Goal: Task Accomplishment & Management: Manage account settings

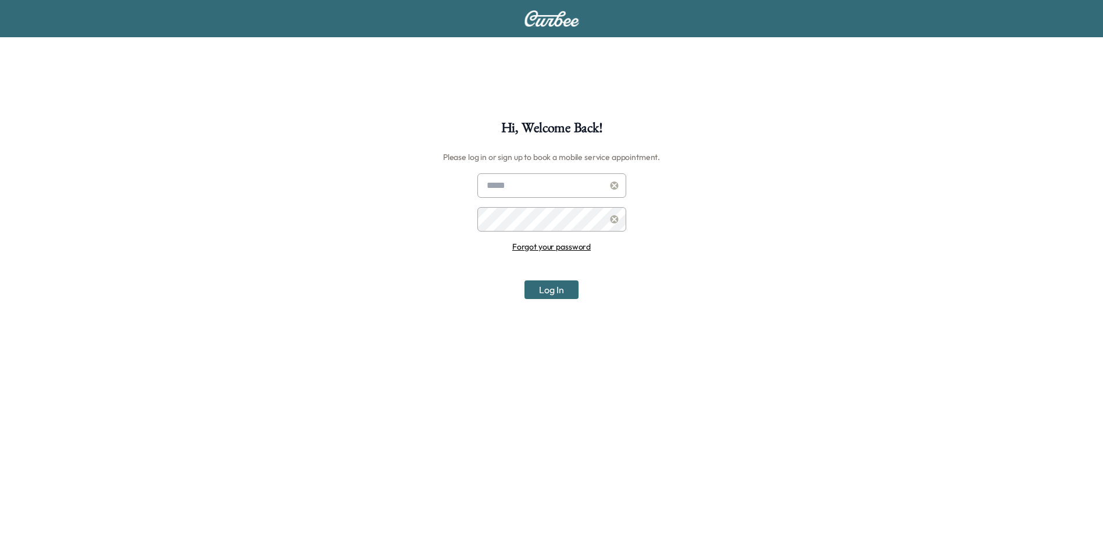
click at [549, 291] on button "Log In" at bounding box center [551, 289] width 54 height 19
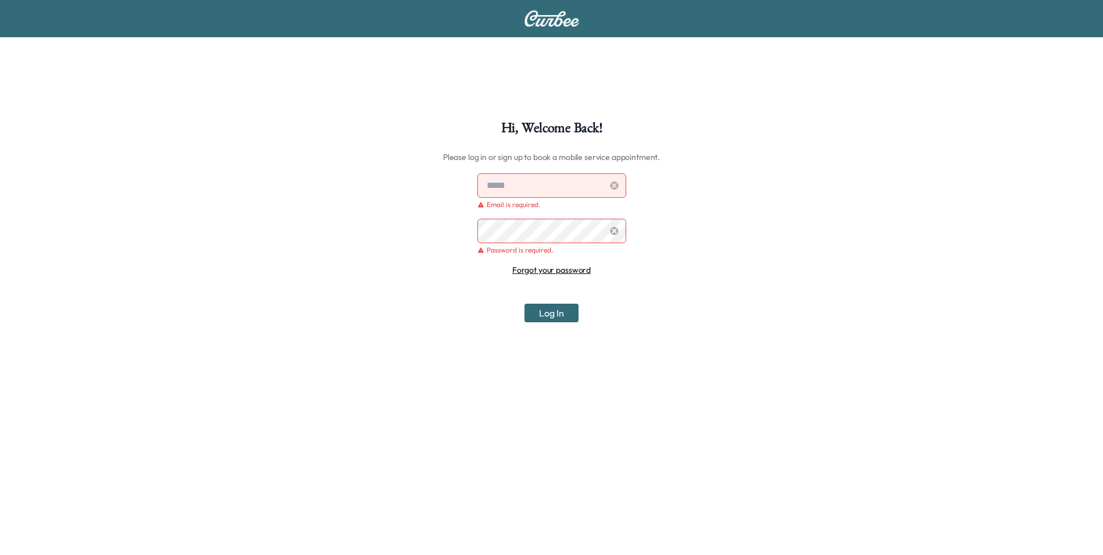
click at [507, 187] on input "text" at bounding box center [551, 185] width 149 height 24
type input "**********"
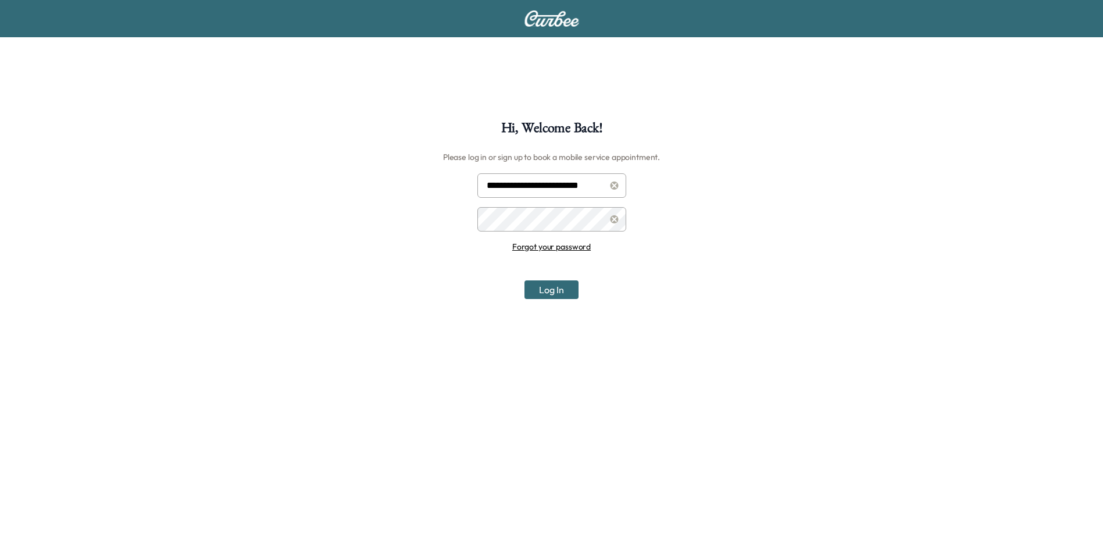
click at [610, 218] on icon at bounding box center [614, 219] width 8 height 8
click at [563, 290] on button "Log In" at bounding box center [551, 289] width 54 height 19
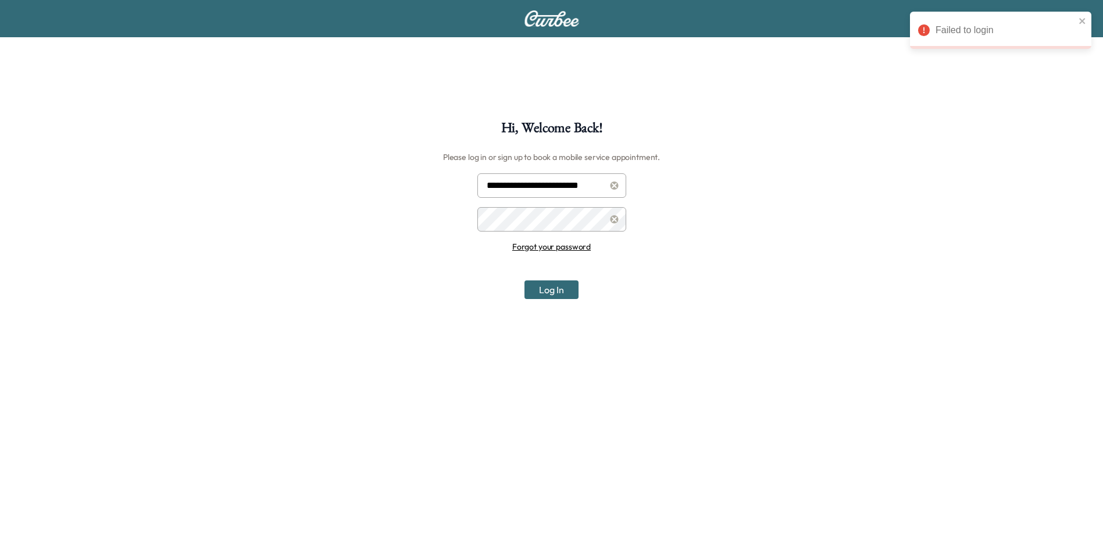
click at [550, 289] on button "Log In" at bounding box center [551, 289] width 54 height 19
